Goal: Communication & Community: Answer question/provide support

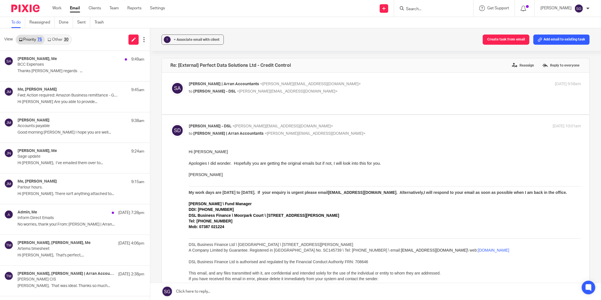
drag, startPoint x: 0, startPoint y: 0, endPoint x: 74, endPoint y: 8, distance: 74.8
click at [72, 8] on link "Email" at bounding box center [75, 8] width 10 height 6
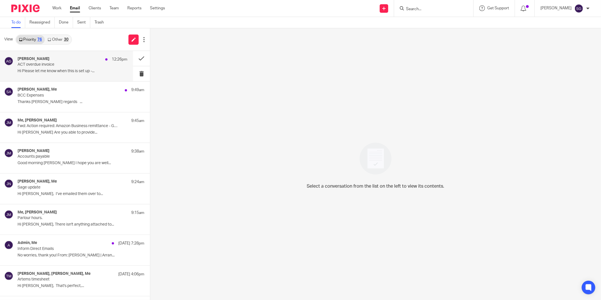
click at [59, 70] on p "Hi Please let me know when this is set up -..." at bounding box center [73, 71] width 110 height 5
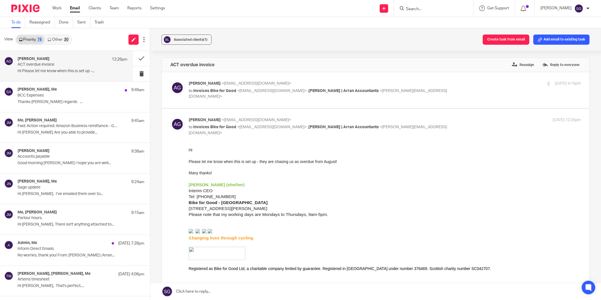
scroll to position [95, 0]
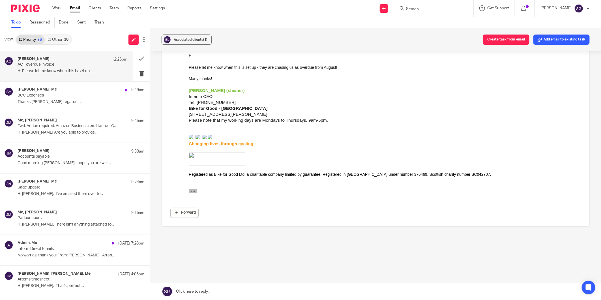
click at [194, 189] on icon "button" at bounding box center [193, 191] width 4 height 4
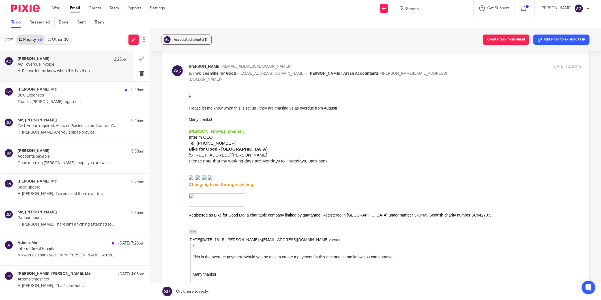
scroll to position [0, 0]
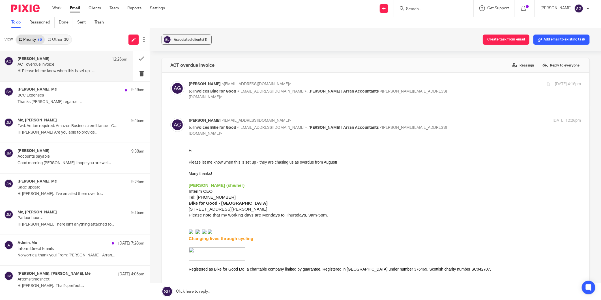
click at [224, 93] on span "Invoices Bike for Good" at bounding box center [214, 91] width 43 height 4
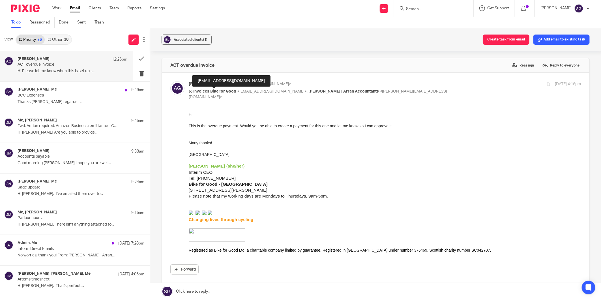
click at [224, 93] on span "Invoices Bike for Good" at bounding box center [214, 91] width 43 height 4
checkbox input "false"
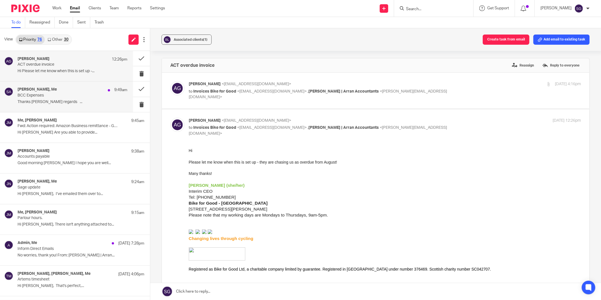
click at [46, 97] on p "BCC Expenses" at bounding box center [62, 95] width 88 height 5
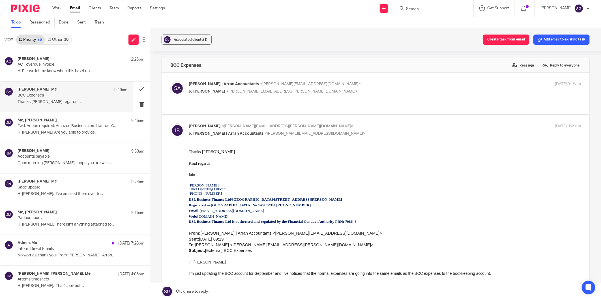
click at [236, 93] on span "<iain.burnside@dsl-businessfinance.co.uk>" at bounding box center [292, 91] width 132 height 4
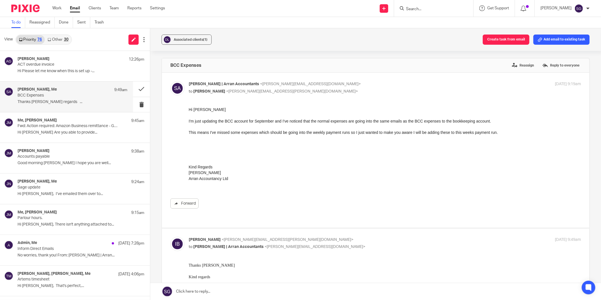
click at [226, 93] on span "<iain.burnside@dsl-businessfinance.co.uk>" at bounding box center [292, 91] width 132 height 4
checkbox input "false"
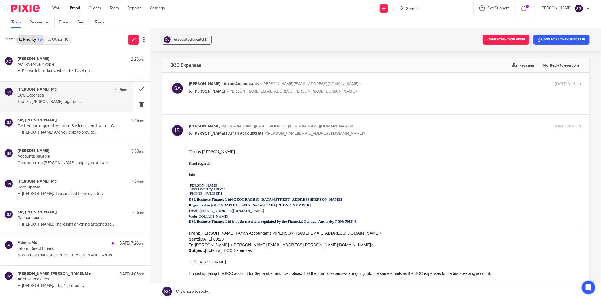
click at [57, 39] on link "Other 30" at bounding box center [58, 39] width 26 height 9
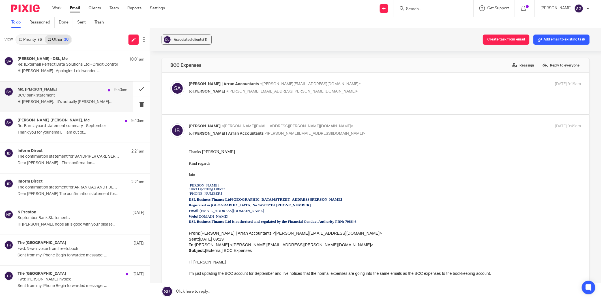
click at [36, 91] on h4 "Me, Lindsay Hamilton" at bounding box center [37, 89] width 39 height 5
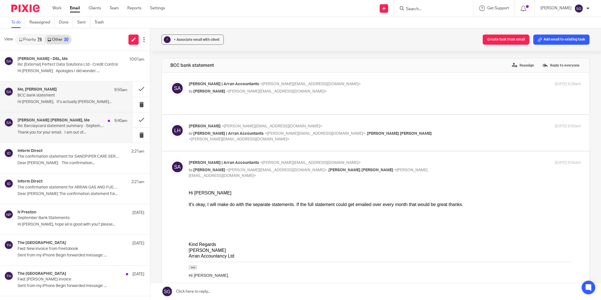
click at [65, 128] on p "Re: Barclaycard statement summary - September" at bounding box center [62, 126] width 88 height 5
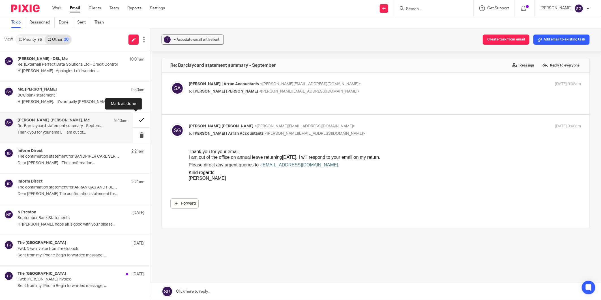
click at [136, 123] on button at bounding box center [141, 119] width 17 height 15
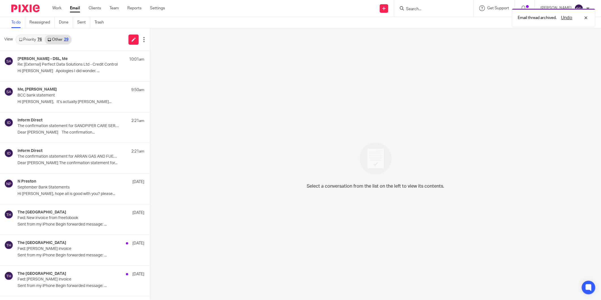
click at [35, 42] on link "Priority 76" at bounding box center [30, 39] width 29 height 9
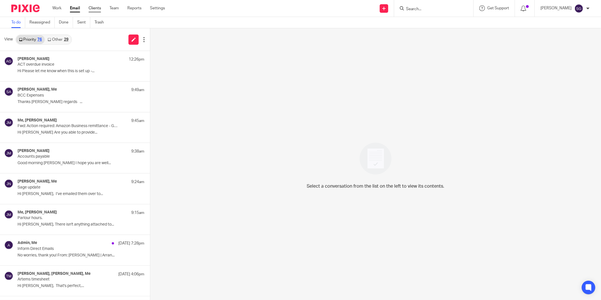
drag, startPoint x: 73, startPoint y: 10, endPoint x: 96, endPoint y: 10, distance: 23.5
click at [73, 10] on link "Email" at bounding box center [75, 8] width 10 height 6
click at [59, 36] on link "Other 30" at bounding box center [58, 39] width 26 height 9
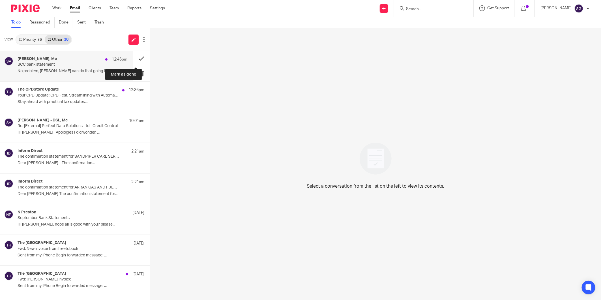
click at [135, 57] on button at bounding box center [141, 58] width 17 height 15
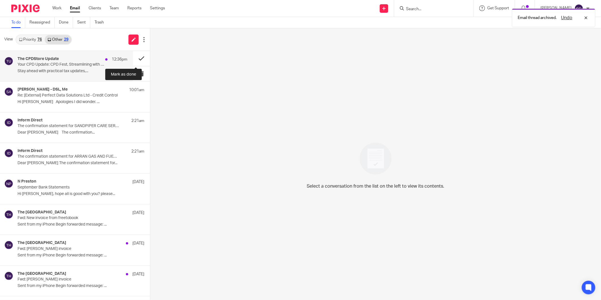
click at [133, 57] on button at bounding box center [141, 58] width 17 height 15
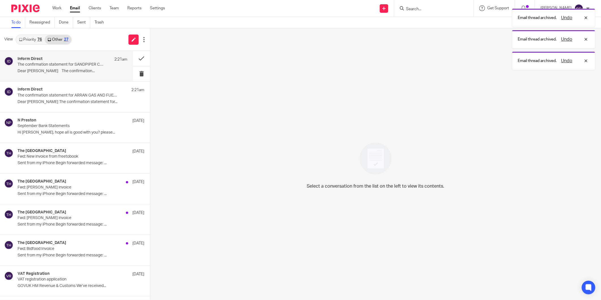
drag, startPoint x: 77, startPoint y: 68, endPoint x: 111, endPoint y: 63, distance: 34.6
click at [77, 67] on div "Inform Direct 2:21am The confirmation statement for SANDPIPER CARE SERVICES LTD…" at bounding box center [73, 66] width 110 height 19
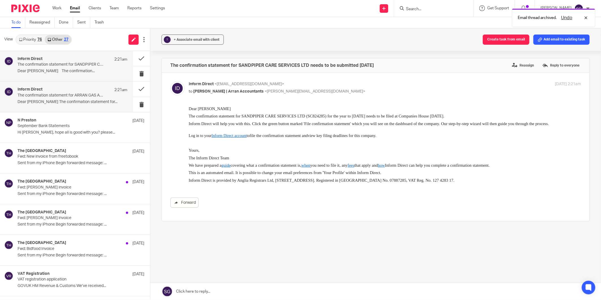
drag, startPoint x: 54, startPoint y: 94, endPoint x: 80, endPoint y: 89, distance: 26.9
click at [54, 95] on p "The confirmation statement for ARRAN GAS AND FUEL LTD needs to be filed in the …" at bounding box center [62, 95] width 88 height 5
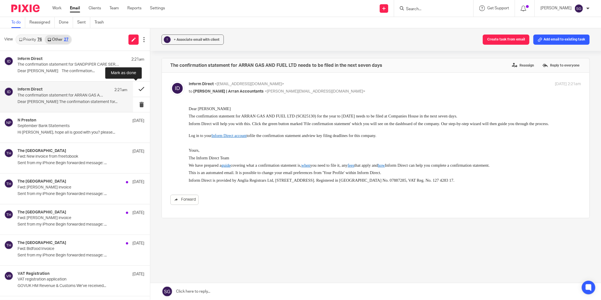
click at [133, 86] on button at bounding box center [141, 88] width 17 height 15
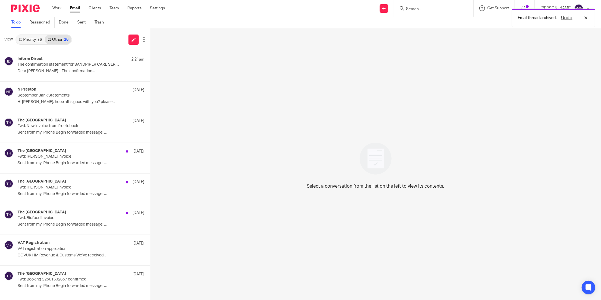
click at [29, 37] on link "Priority 76" at bounding box center [30, 39] width 29 height 9
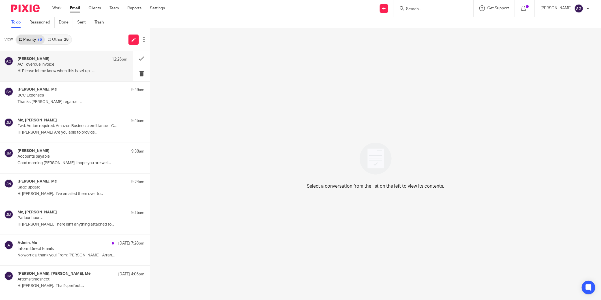
click at [60, 68] on div "Alberta Gutteridge 12:26pm ACT overdue invoice Hi Please let me know when this …" at bounding box center [73, 66] width 110 height 19
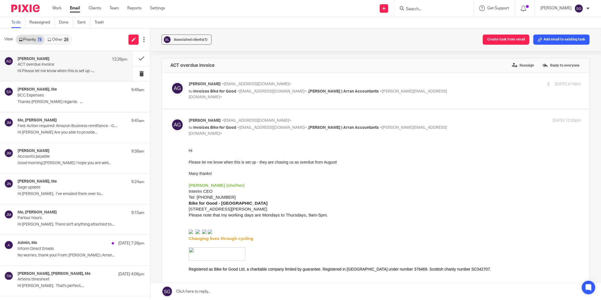
click at [211, 94] on div "Alberta Gutteridge <alberta.gutteridge@bikeforgood.org.uk> to Invoices Bike for…" at bounding box center [385, 90] width 392 height 19
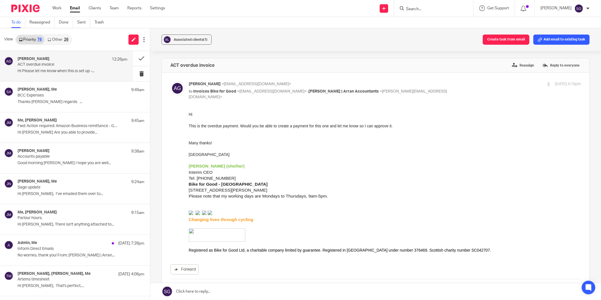
click at [211, 94] on div "Alberta Gutteridge <alberta.gutteridge@bikeforgood.org.uk> to Invoices Bike for…" at bounding box center [385, 90] width 392 height 19
checkbox input "false"
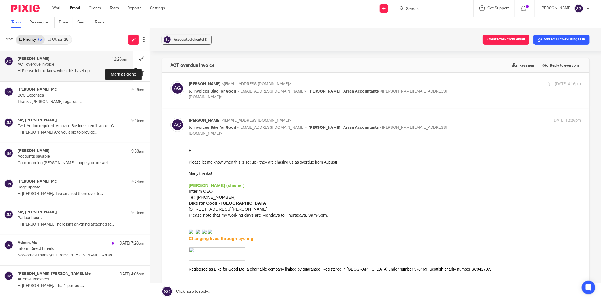
click at [133, 53] on button at bounding box center [141, 58] width 17 height 15
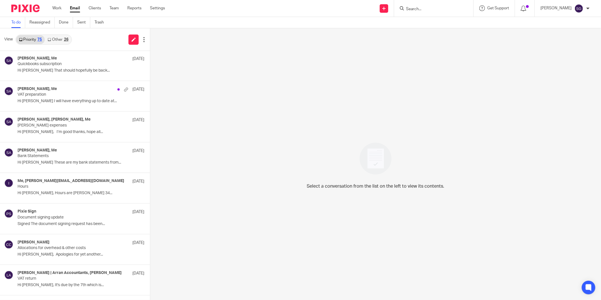
scroll to position [314, 0]
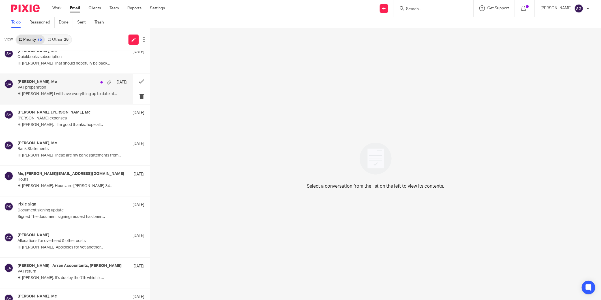
click at [52, 90] on p "VAT preparation" at bounding box center [62, 87] width 88 height 5
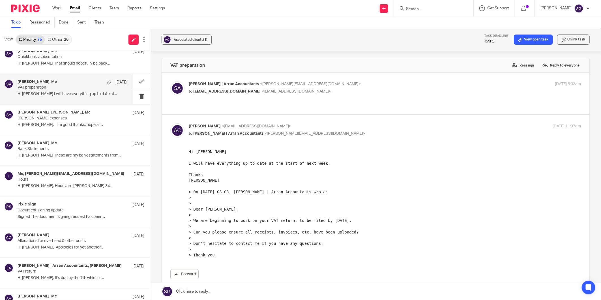
scroll to position [0, 0]
click at [242, 291] on link at bounding box center [375, 291] width 451 height 17
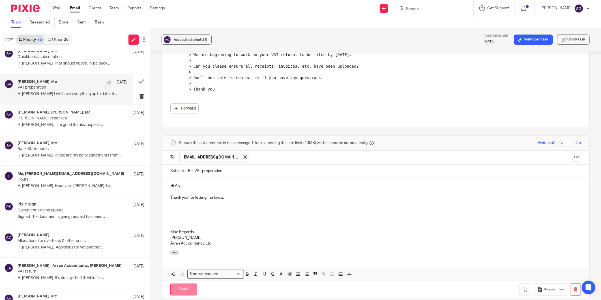
click at [182, 292] on input "Send" at bounding box center [183, 289] width 27 height 12
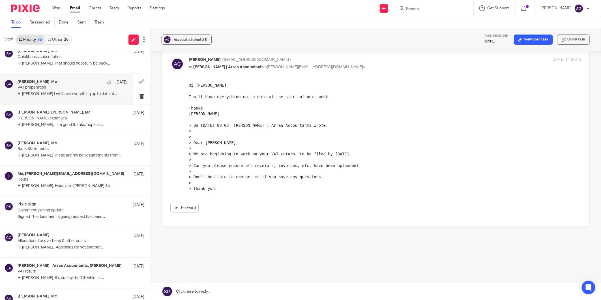
drag, startPoint x: 388, startPoint y: 168, endPoint x: 355, endPoint y: 151, distance: 36.3
click at [388, 168] on pre "Hi Sarah I will have everything up to date at the start of next week. Thanks Al…" at bounding box center [384, 136] width 392 height 109
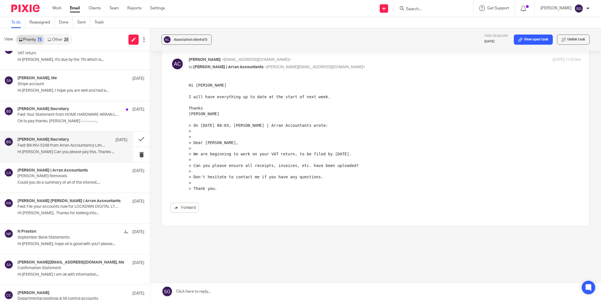
scroll to position [534, 0]
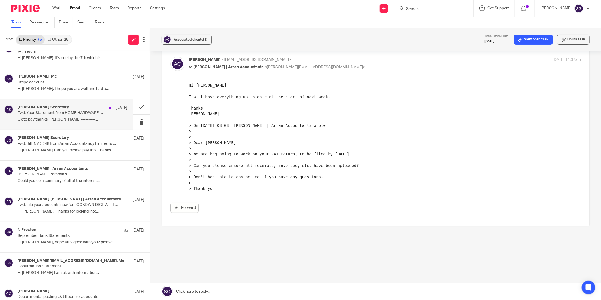
click at [46, 110] on h4 "[PERSON_NAME] Secretary" at bounding box center [43, 107] width 51 height 5
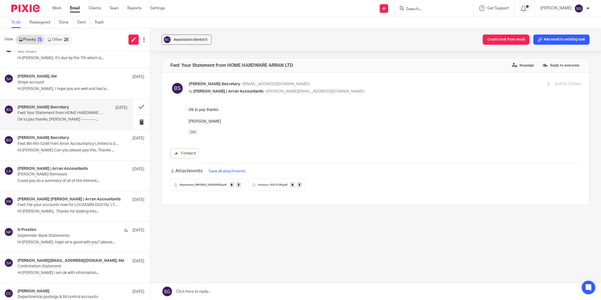
scroll to position [0, 0]
click at [277, 184] on span "Invoice-16312-00" at bounding box center [270, 184] width 24 height 3
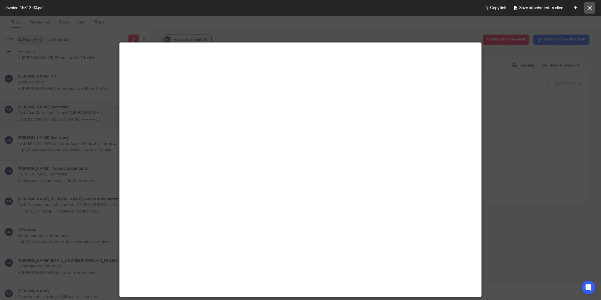
click at [592, 6] on button at bounding box center [589, 7] width 11 height 11
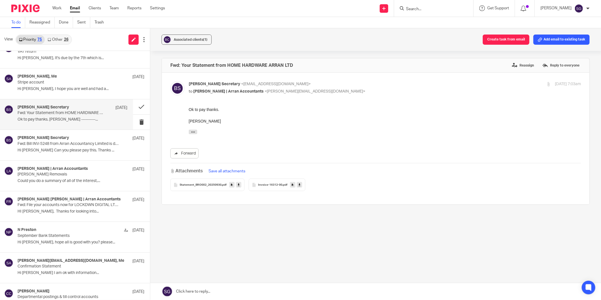
click at [272, 186] on span "Invoice-16312-00" at bounding box center [270, 184] width 24 height 3
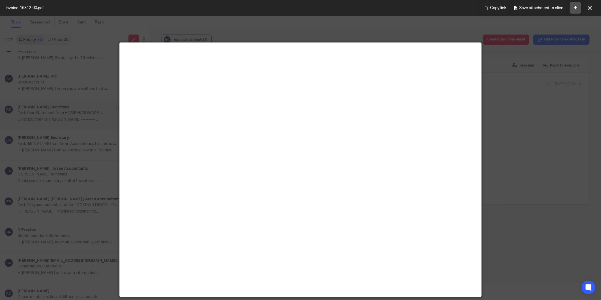
click at [573, 7] on link at bounding box center [575, 7] width 11 height 11
click at [590, 6] on icon at bounding box center [590, 8] width 4 height 4
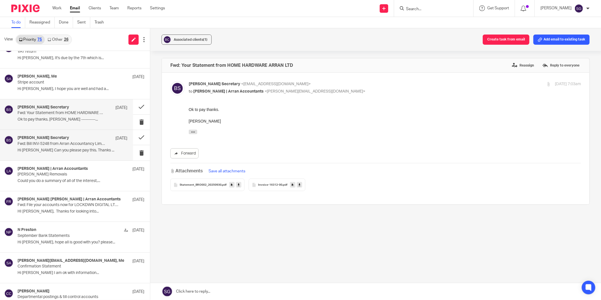
click at [40, 149] on p "Hi Sarah Can you please pay this. Thanks ..." at bounding box center [73, 150] width 110 height 5
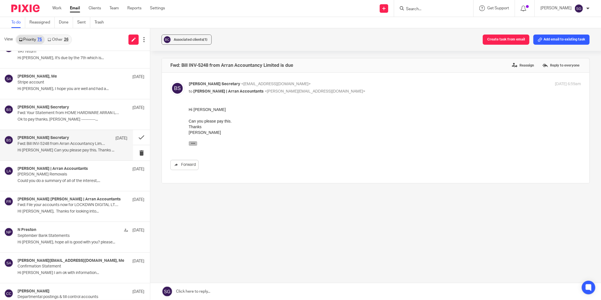
click at [195, 142] on button "button" at bounding box center [192, 143] width 8 height 5
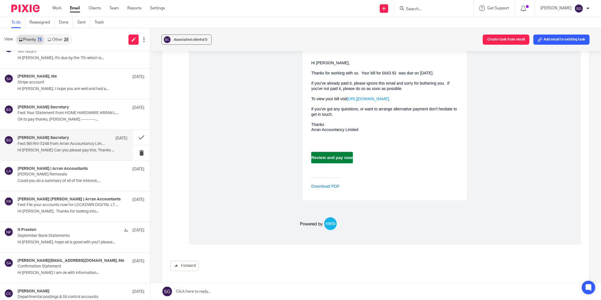
scroll to position [233, 0]
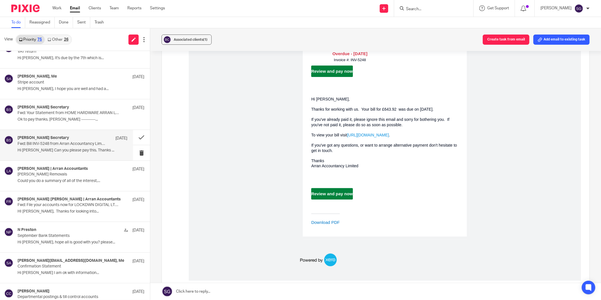
click at [325, 225] on link "Download PDF" at bounding box center [325, 222] width 29 height 5
click at [259, 125] on div "Payment Reminder Arran Accountancy Limited £643.92 GBP Overdue - 27 Sep 2025 In…" at bounding box center [384, 118] width 392 height 325
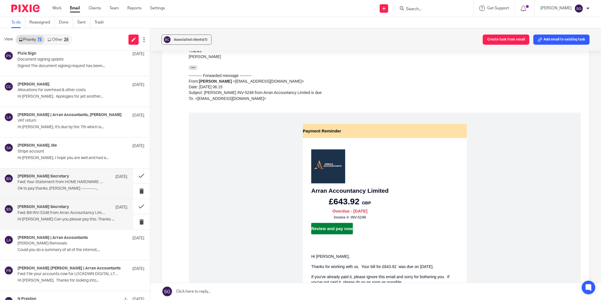
scroll to position [471, 0]
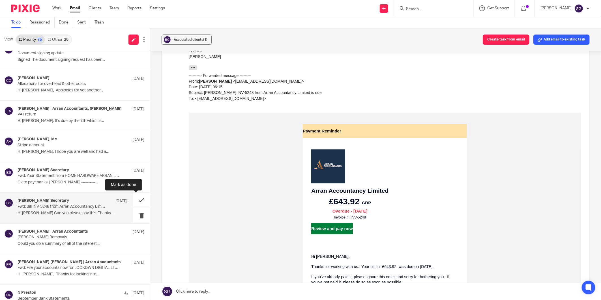
click at [133, 197] on button at bounding box center [141, 200] width 17 height 15
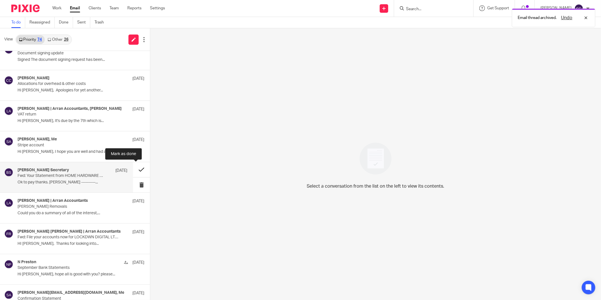
click at [133, 168] on button at bounding box center [141, 169] width 17 height 15
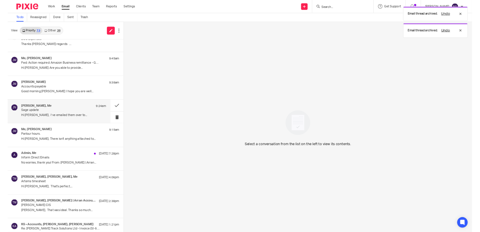
scroll to position [0, 0]
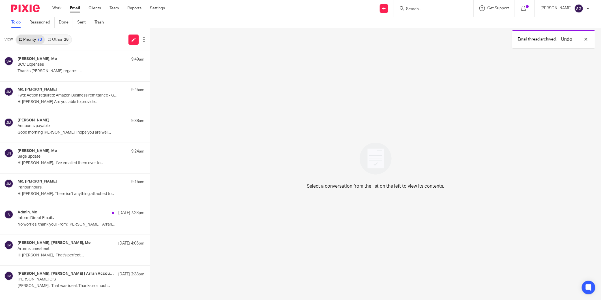
click at [55, 39] on link "Other 26" at bounding box center [58, 39] width 26 height 9
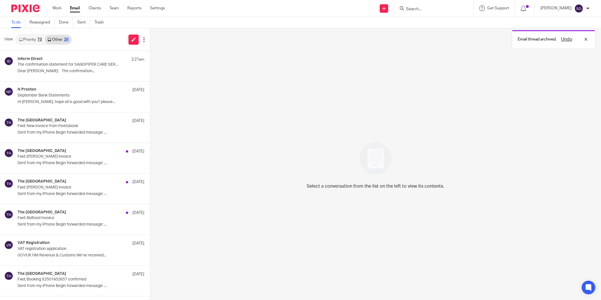
click at [33, 39] on link "Priority 73" at bounding box center [30, 39] width 29 height 9
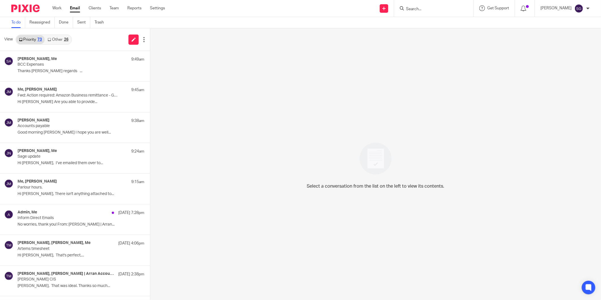
drag, startPoint x: 83, startPoint y: 40, endPoint x: 83, endPoint y: 4, distance: 35.9
click at [83, 39] on div "View Priority 73 Other 26" at bounding box center [75, 39] width 150 height 23
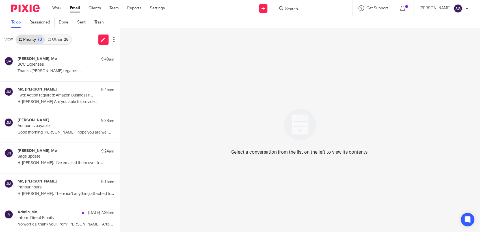
click at [313, 8] on input "Search" at bounding box center [310, 9] width 51 height 5
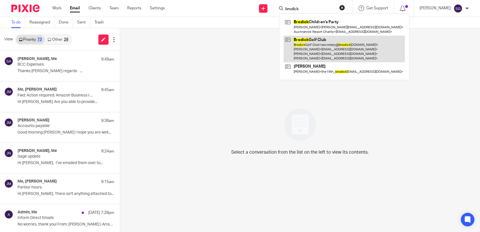
type input "brodick"
drag, startPoint x: 345, startPoint y: 53, endPoint x: 342, endPoint y: 50, distance: 5.0
click at [345, 53] on link at bounding box center [344, 49] width 121 height 27
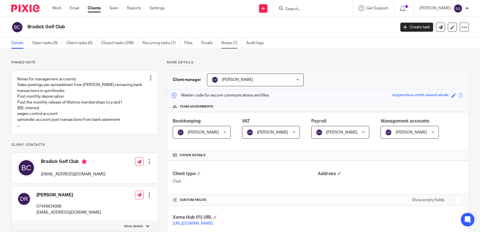
click at [236, 42] on link "Notes (7)" at bounding box center [232, 43] width 21 height 11
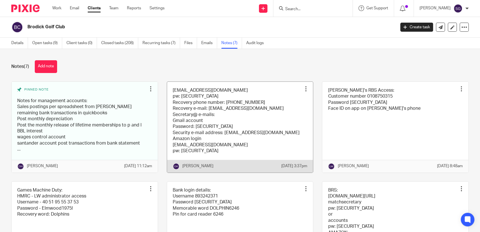
click at [233, 122] on link at bounding box center [240, 127] width 146 height 91
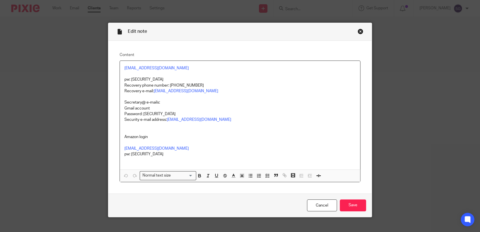
click at [134, 78] on p "pw: [SECURITY_DATA]" at bounding box center [239, 77] width 231 height 12
drag, startPoint x: 150, startPoint y: 79, endPoint x: 129, endPoint y: 78, distance: 21.0
click at [129, 78] on p "pw: [SECURITY_DATA]" at bounding box center [239, 77] width 231 height 12
copy p "golf1234!"
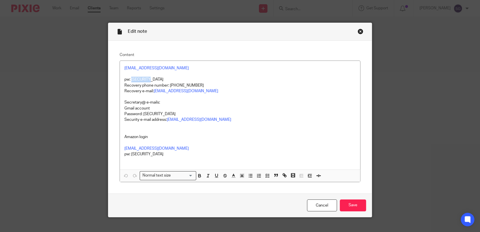
click at [358, 31] on div "Close this dialog window" at bounding box center [361, 32] width 6 height 6
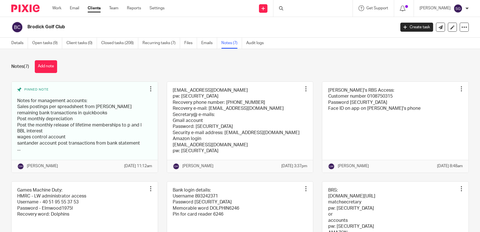
click at [238, 16] on div "Send new email Create task Add client Request signature Get Support Contact Sup…" at bounding box center [326, 8] width 307 height 17
click at [23, 44] on link "Details" at bounding box center [19, 43] width 17 height 11
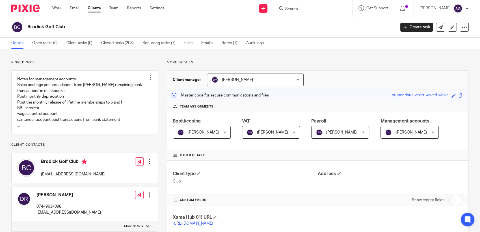
scroll to position [63, 0]
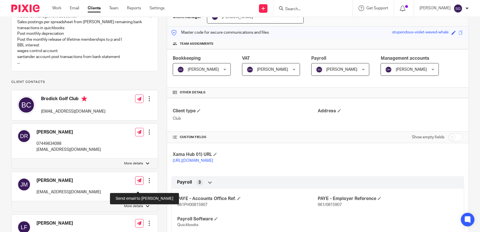
click at [137, 182] on icon at bounding box center [139, 180] width 4 height 4
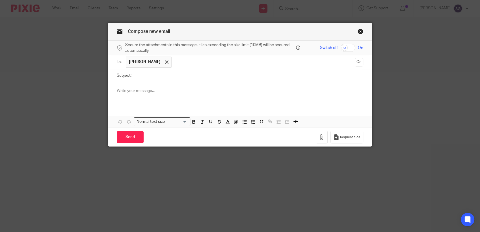
click at [171, 76] on input "Subject:" at bounding box center [248, 75] width 229 height 13
type input "Vouchers"
click at [205, 86] on div "Hi John" at bounding box center [240, 93] width 264 height 22
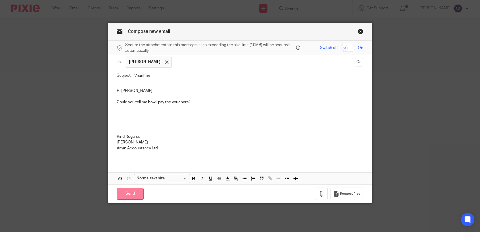
click at [128, 194] on input "Send" at bounding box center [130, 194] width 27 height 12
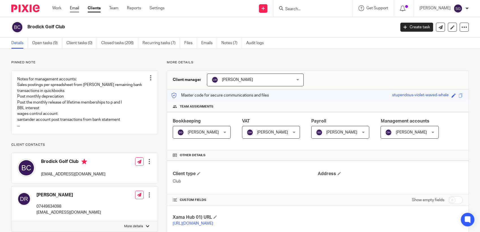
click at [72, 8] on link "Email" at bounding box center [74, 8] width 9 height 6
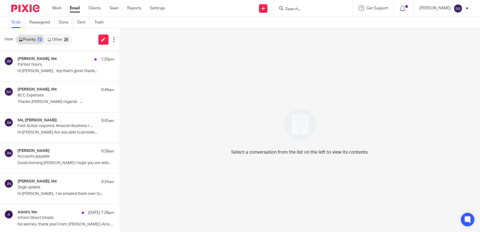
drag, startPoint x: 224, startPoint y: 13, endPoint x: 156, endPoint y: 15, distance: 68.2
click at [223, 13] on div "Send new email Create task Add client Request signature Get Support Contact Sup…" at bounding box center [326, 8] width 307 height 17
drag, startPoint x: 73, startPoint y: 7, endPoint x: 157, endPoint y: 9, distance: 84.3
click at [74, 7] on link "Email" at bounding box center [75, 8] width 10 height 6
click at [19, 70] on p "Hi [PERSON_NAME], Yep that's great thank..." at bounding box center [58, 71] width 80 height 5
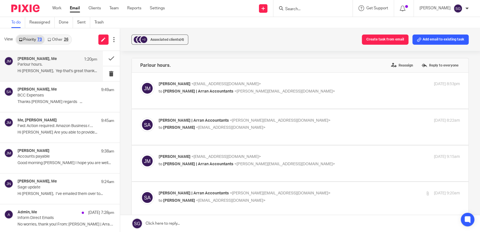
click at [208, 225] on link at bounding box center [300, 223] width 360 height 17
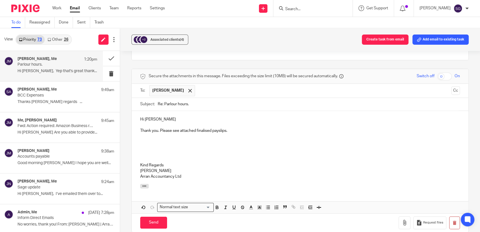
click at [202, 178] on p "Arran Accountancy Ltd" at bounding box center [300, 177] width 320 height 6
click at [179, 143] on p at bounding box center [300, 142] width 320 height 6
click at [234, 130] on p "Thank you. Please see attached finalised payslips." at bounding box center [300, 131] width 320 height 6
click at [186, 151] on p at bounding box center [300, 154] width 320 height 6
click at [190, 166] on p "Kind Regards" at bounding box center [300, 165] width 320 height 6
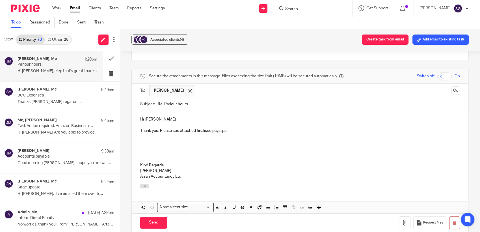
click at [186, 169] on p "[PERSON_NAME]" at bounding box center [300, 171] width 320 height 6
click at [187, 173] on p "[PERSON_NAME]" at bounding box center [300, 171] width 320 height 6
click at [187, 176] on p "Arran Accountancy Ltd" at bounding box center [300, 177] width 320 height 6
click at [190, 176] on p "Arran Accountancy Ltd" at bounding box center [300, 177] width 320 height 6
click at [234, 131] on p "Thank you. Please see attached finalised payslips." at bounding box center [300, 131] width 320 height 6
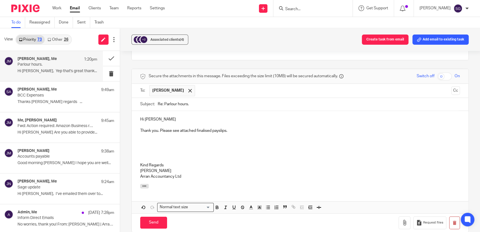
click at [173, 152] on p at bounding box center [300, 154] width 320 height 6
click at [177, 166] on p "Kind Regards" at bounding box center [300, 165] width 320 height 6
click at [178, 169] on p "[PERSON_NAME]" at bounding box center [300, 171] width 320 height 6
click at [182, 175] on p "Arran Accountancy Ltd" at bounding box center [300, 177] width 320 height 6
click at [402, 222] on icon "button" at bounding box center [405, 223] width 6 height 6
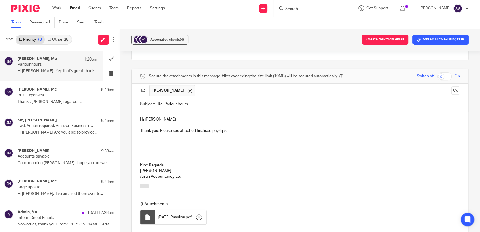
scroll to position [300, 0]
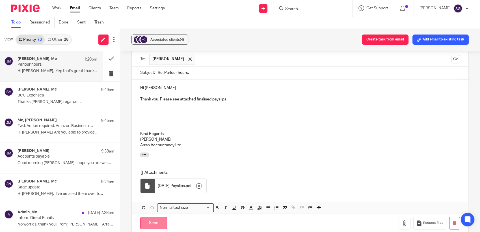
click at [155, 220] on input "Send" at bounding box center [153, 223] width 27 height 12
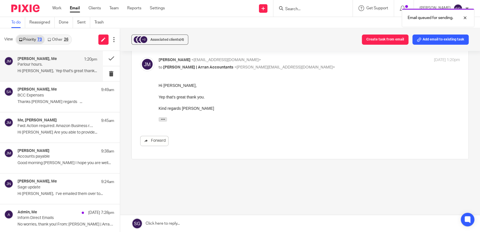
scroll to position [13, 0]
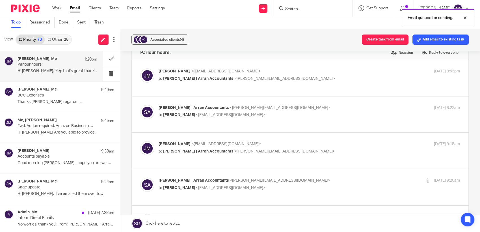
click at [55, 41] on link "Other 26" at bounding box center [58, 39] width 26 height 9
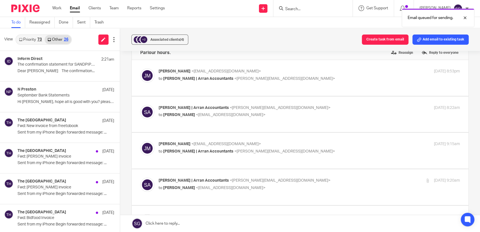
click at [31, 41] on link "Priority 73" at bounding box center [30, 39] width 29 height 9
